Goal: Check status: Check status

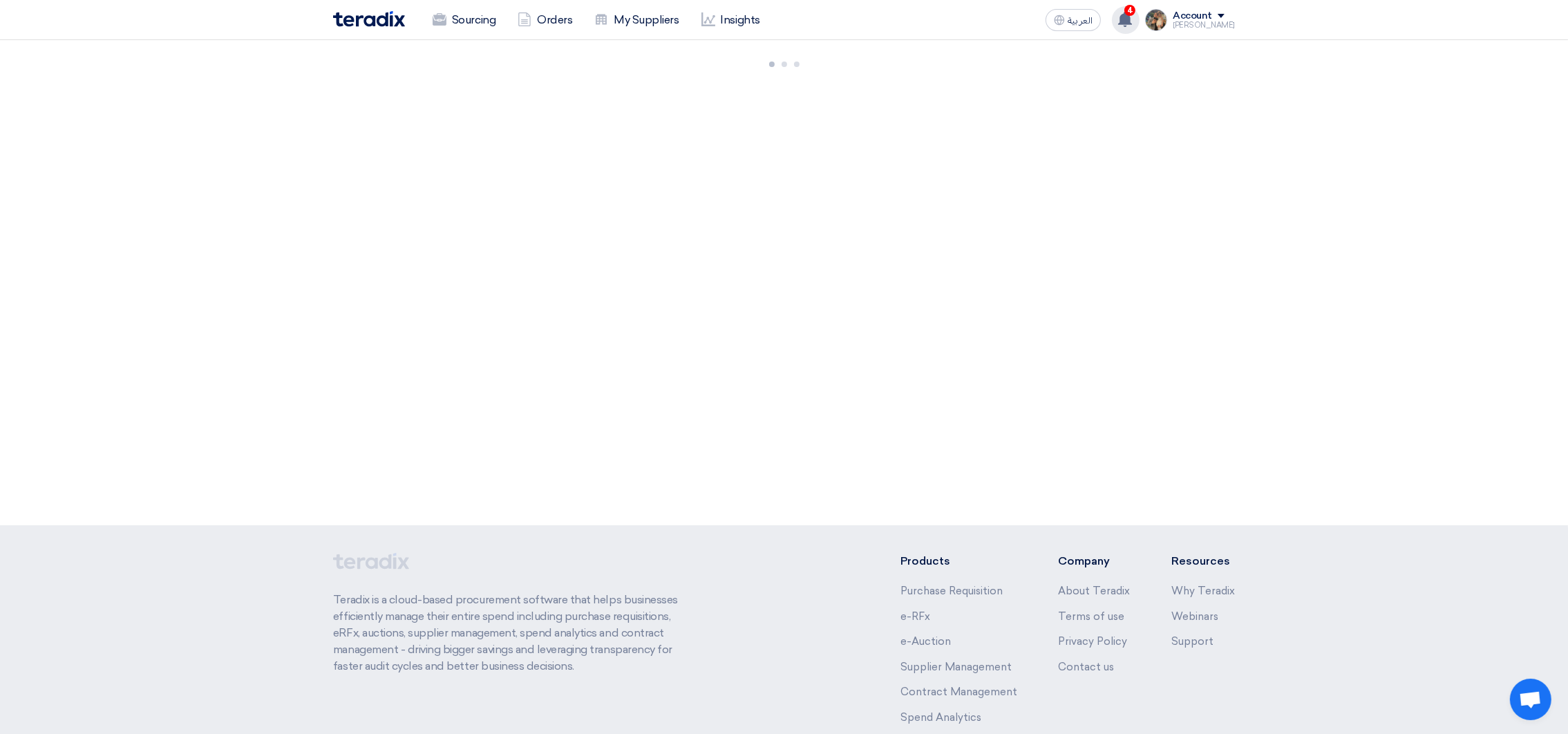
click at [1128, 24] on div "4 You have a new offer for ' IP Phone Yealink New PR #10007839' request with to…" at bounding box center [1125, 20] width 28 height 28
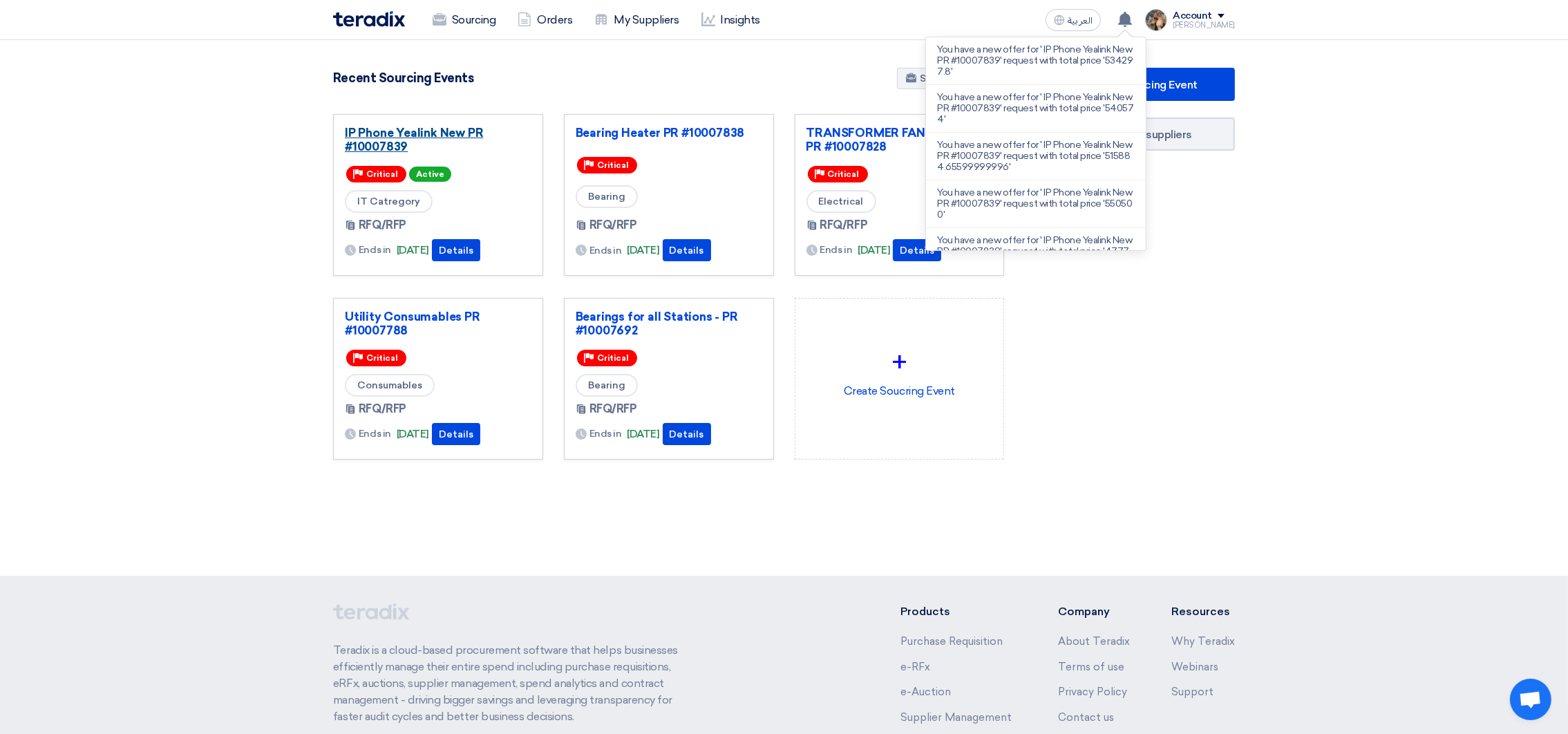
click at [449, 136] on link "IP Phone Yealink New PR #10007839" at bounding box center [437, 140] width 186 height 28
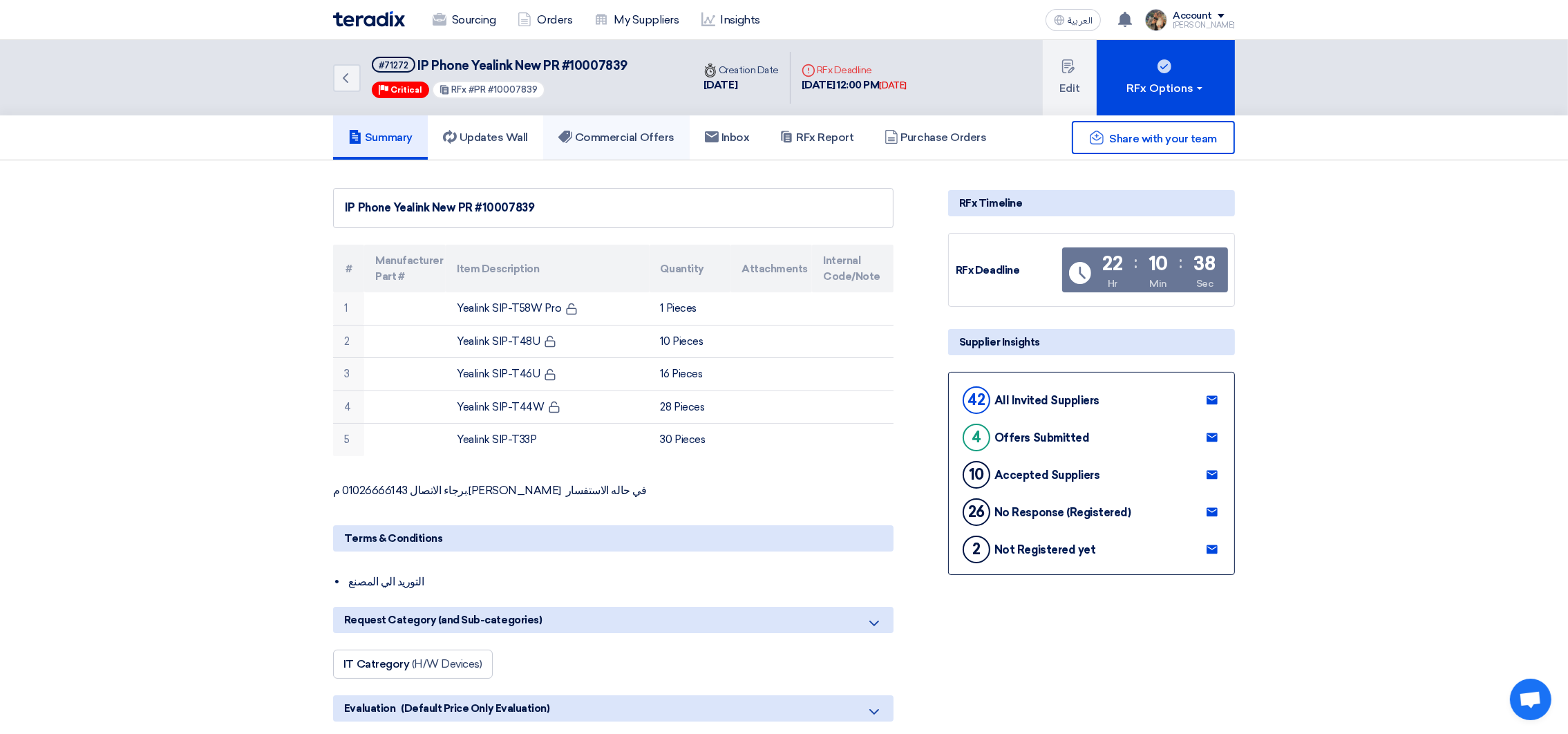
click at [662, 144] on link "Commercial Offers" at bounding box center [617, 137] width 147 height 45
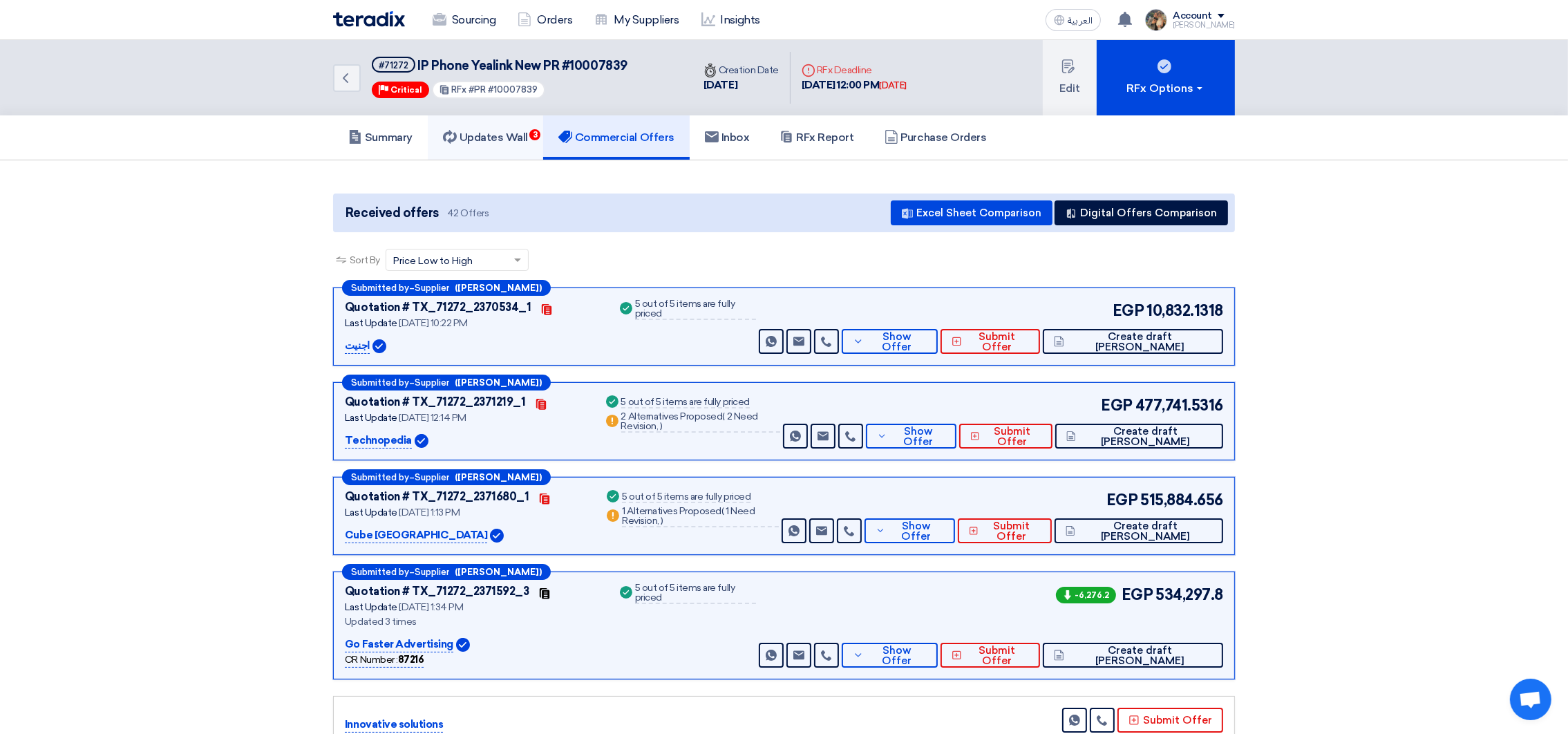
click at [492, 131] on h5 "Updates Wall 3" at bounding box center [484, 137] width 85 height 14
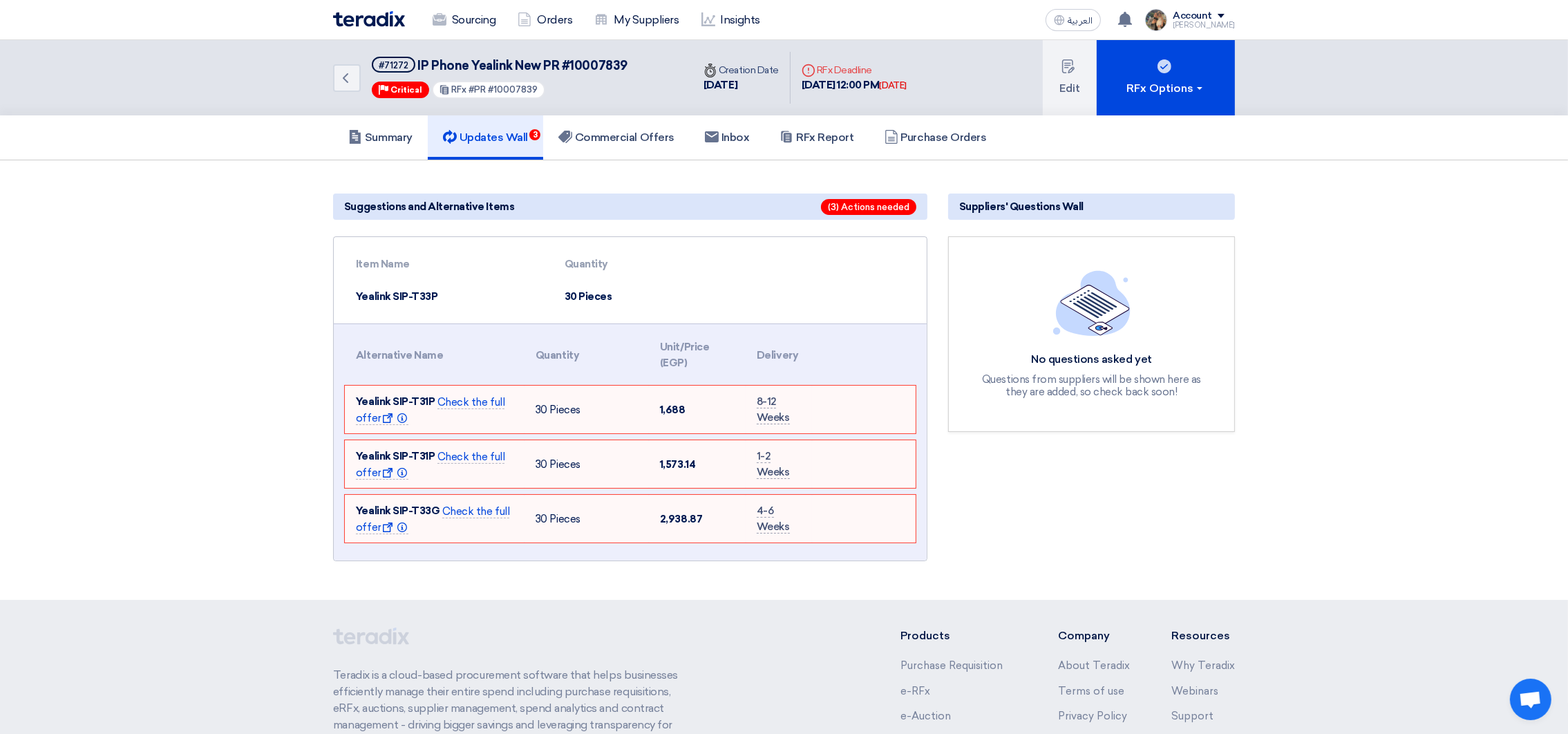
click at [377, 31] on div "Sourcing Orders My Suppliers Insights" at bounding box center [603, 20] width 541 height 31
click at [380, 24] on img at bounding box center [369, 19] width 72 height 16
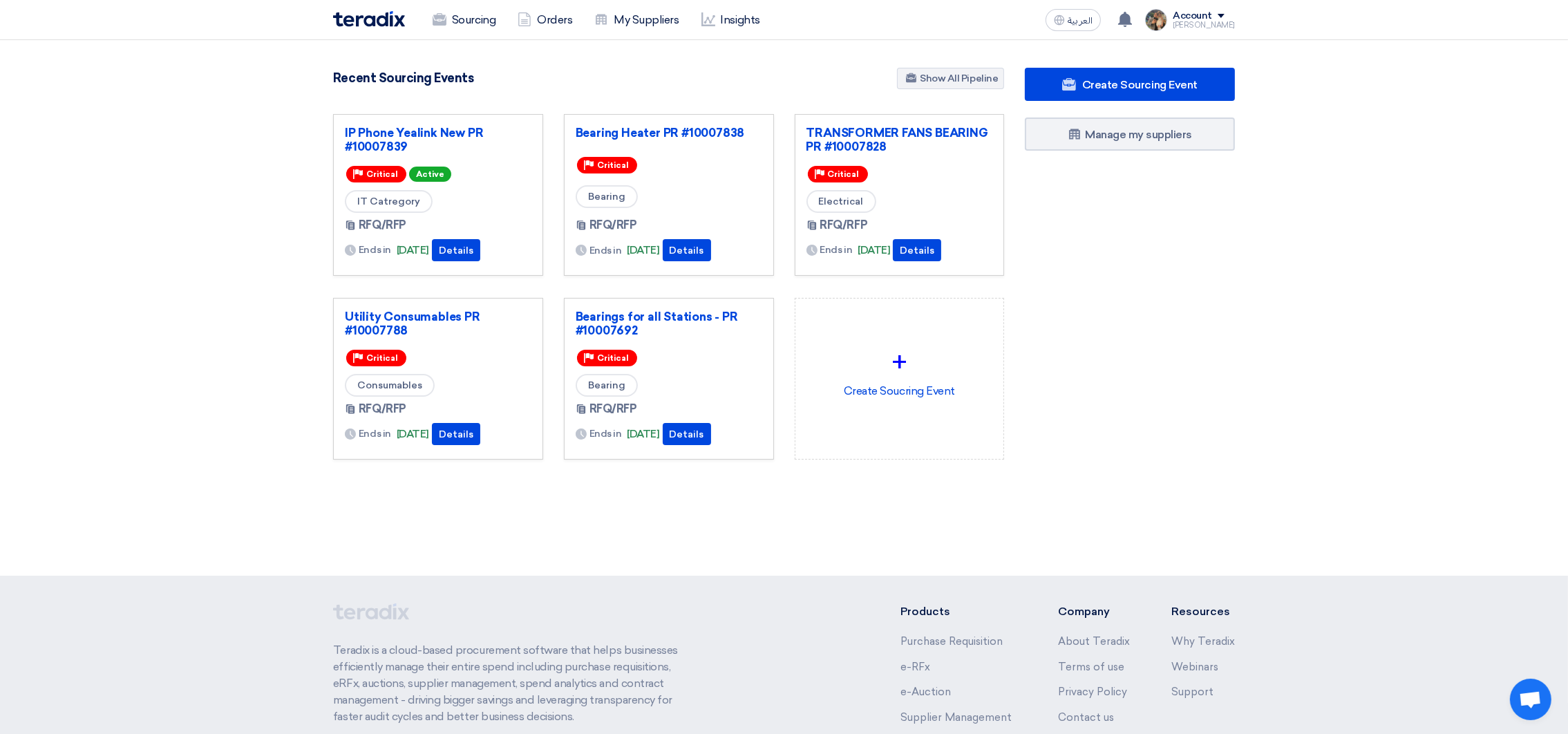
click at [743, 505] on div "3079 RFx remaining 9 Auctions remaining Create Sourcing Event" at bounding box center [784, 290] width 923 height 447
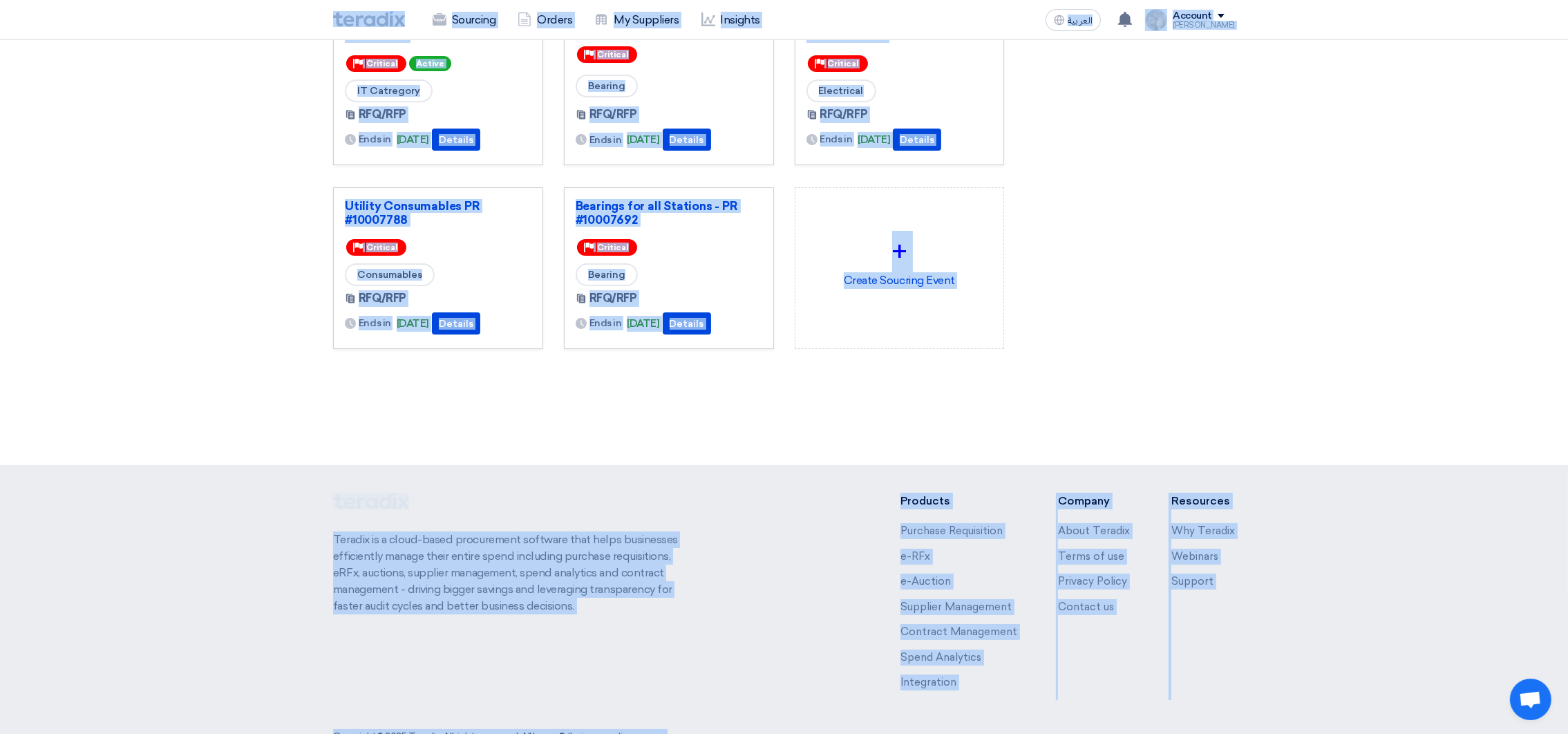
scroll to position [155, 0]
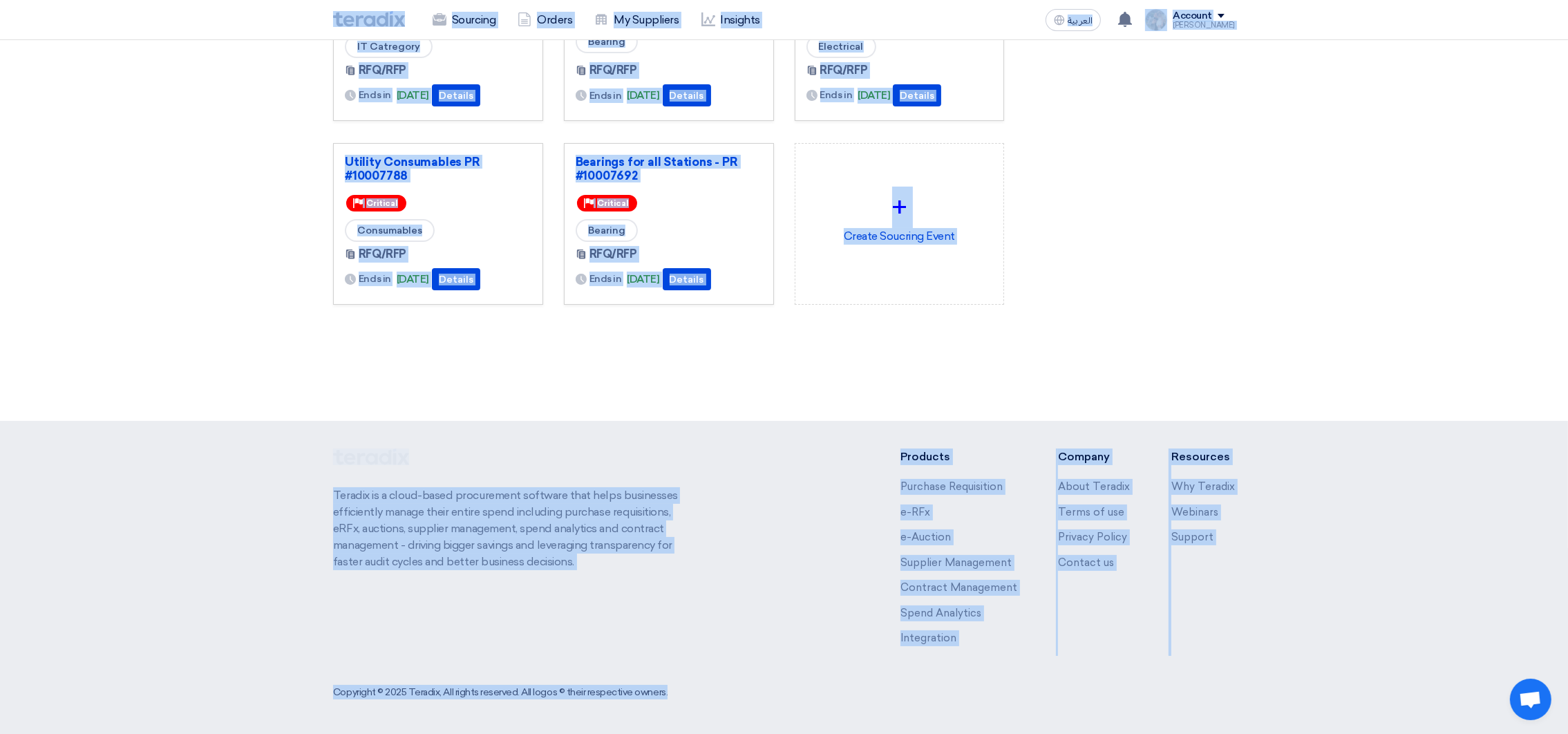
drag, startPoint x: 250, startPoint y: 22, endPoint x: 1320, endPoint y: 751, distance: 1294.7
click at [1320, 733] on html "Sourcing Orders My Suppliers Insights العربية ع You have a new offer for ' IP P…" at bounding box center [784, 290] width 1568 height 889
click at [1040, 383] on section "3079 RFx remaining 9 Auctions remaining Create Sourcing Event" at bounding box center [784, 142] width 1568 height 514
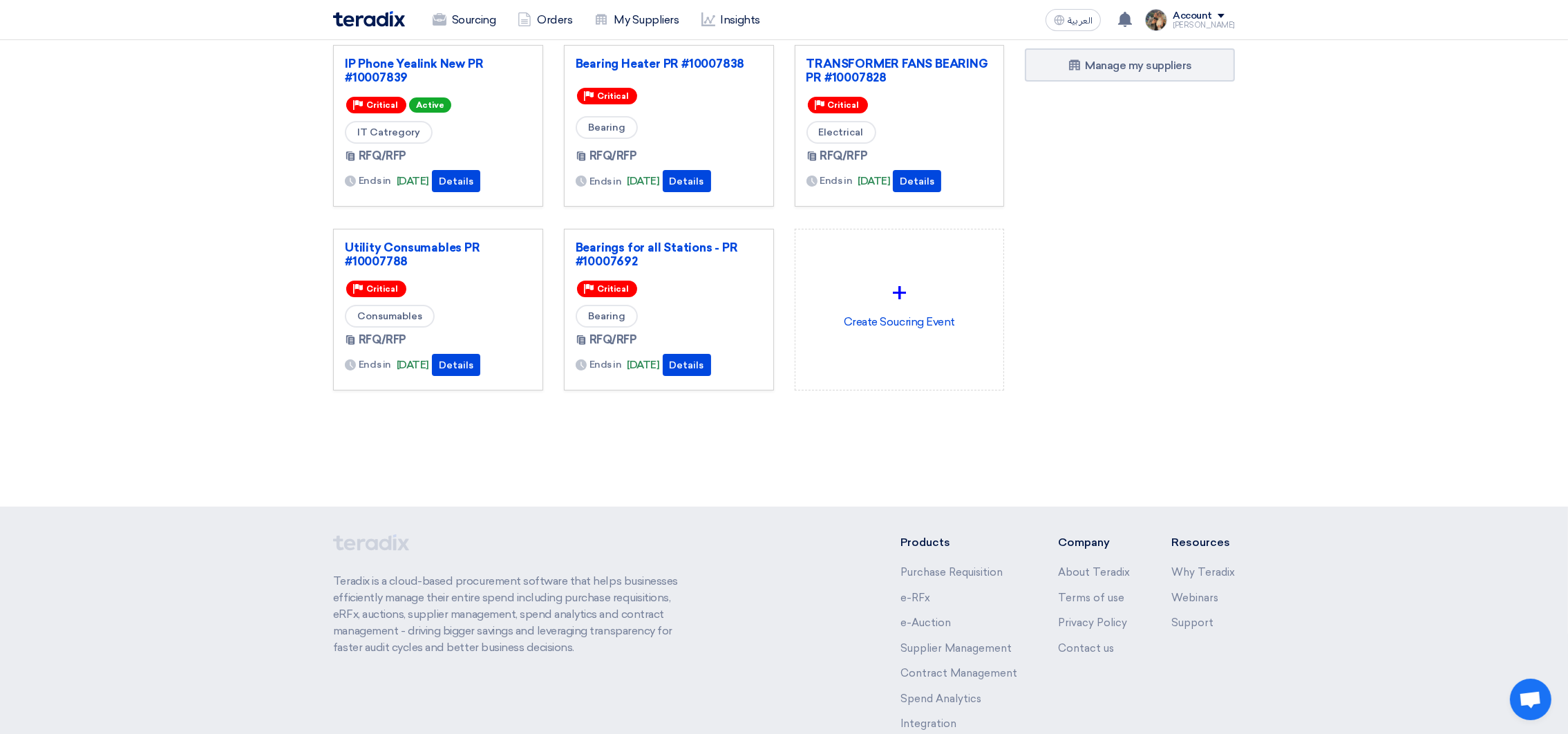
scroll to position [0, 0]
